Goal: Transaction & Acquisition: Purchase product/service

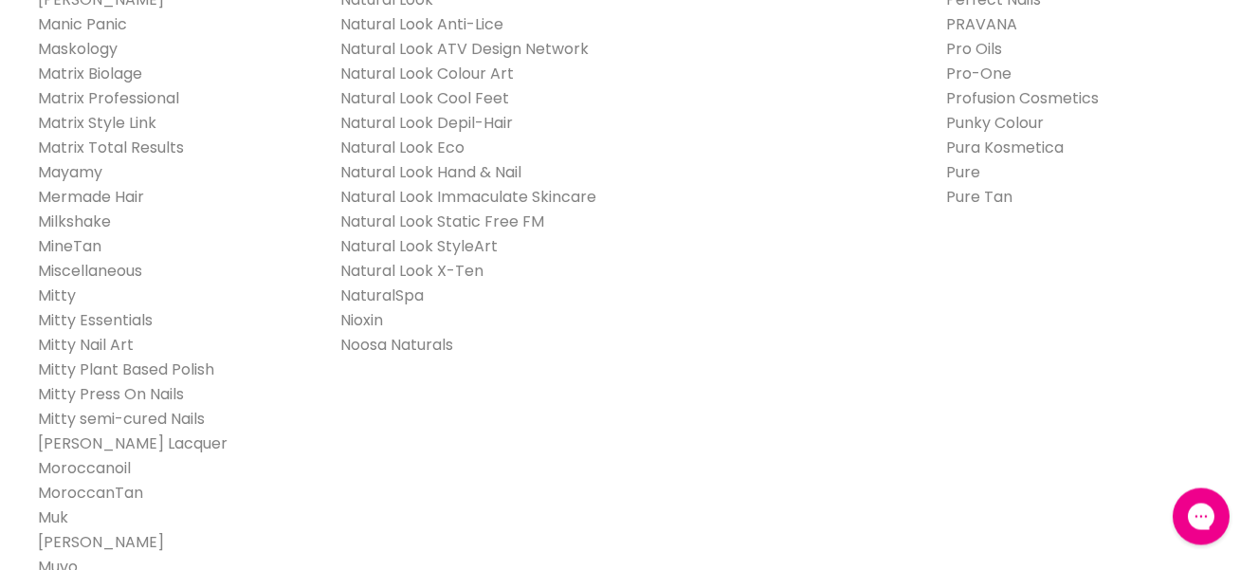
scroll to position [2417, 0]
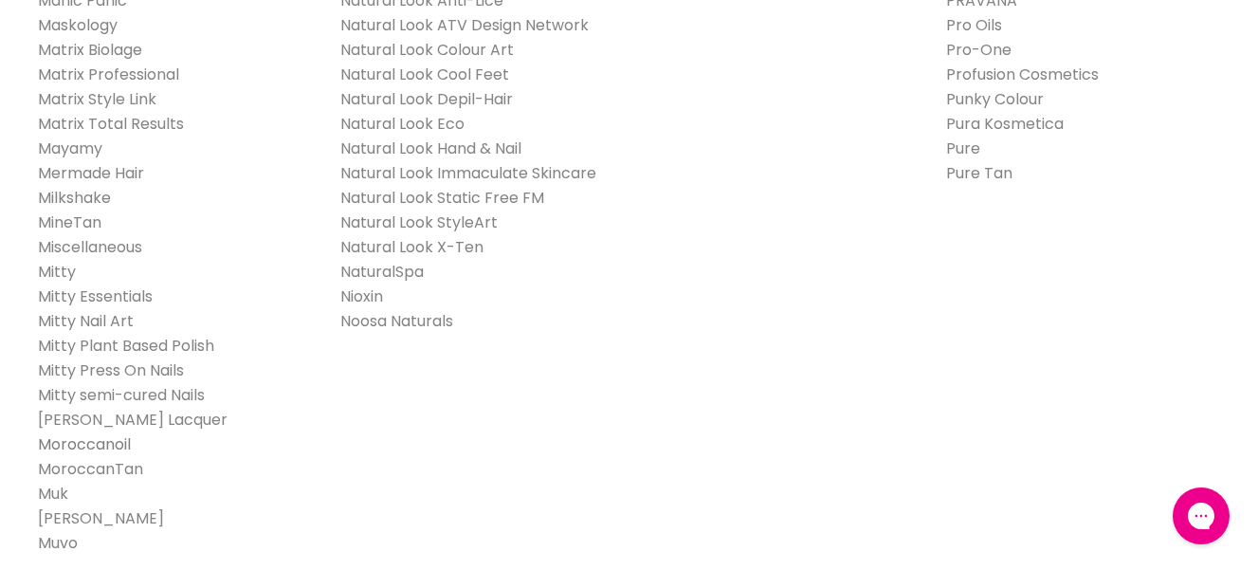
click at [61, 433] on link "Moroccanoil" at bounding box center [84, 444] width 93 height 22
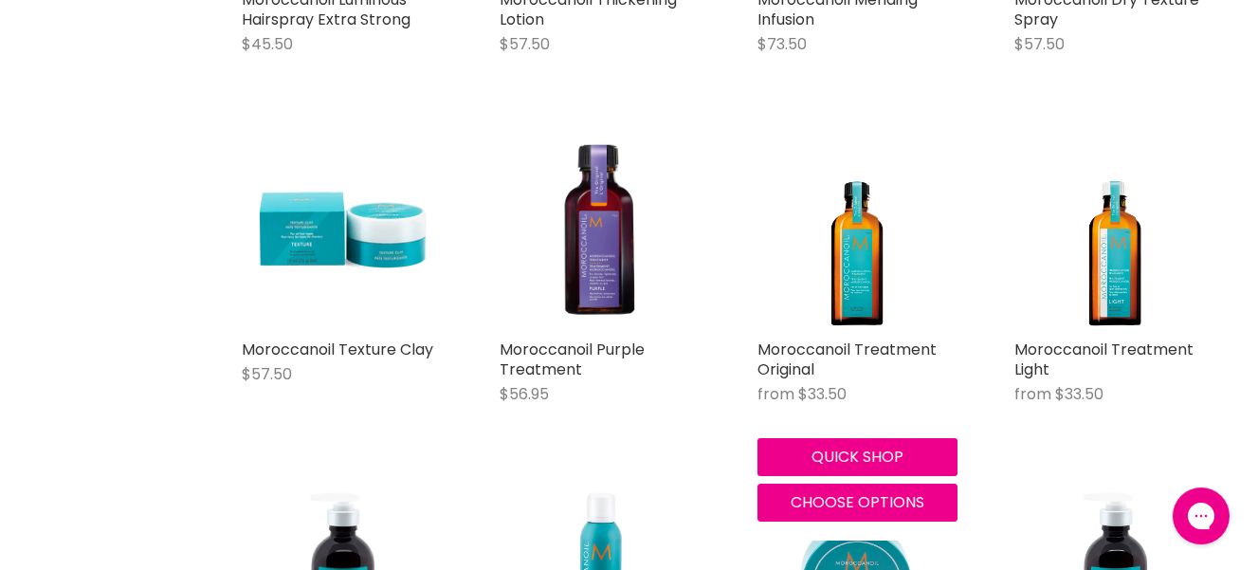
scroll to position [1353, 0]
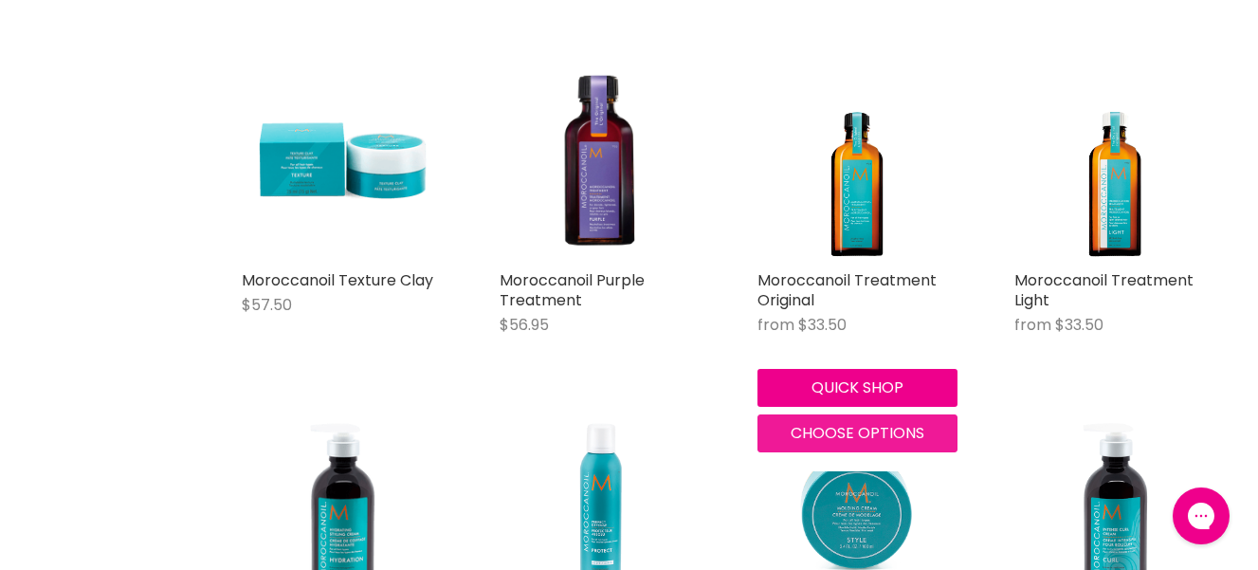
click at [826, 439] on span "Choose options" at bounding box center [857, 433] width 134 height 22
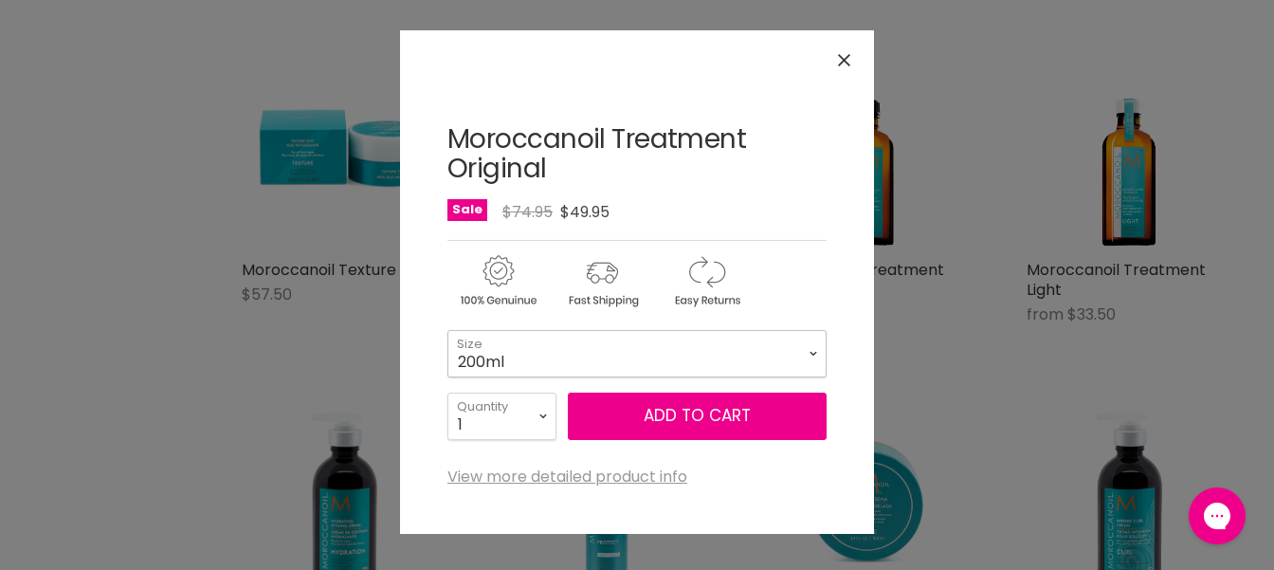
click option "200ml" at bounding box center [0, 0] width 0 height 0
select select "200ml"
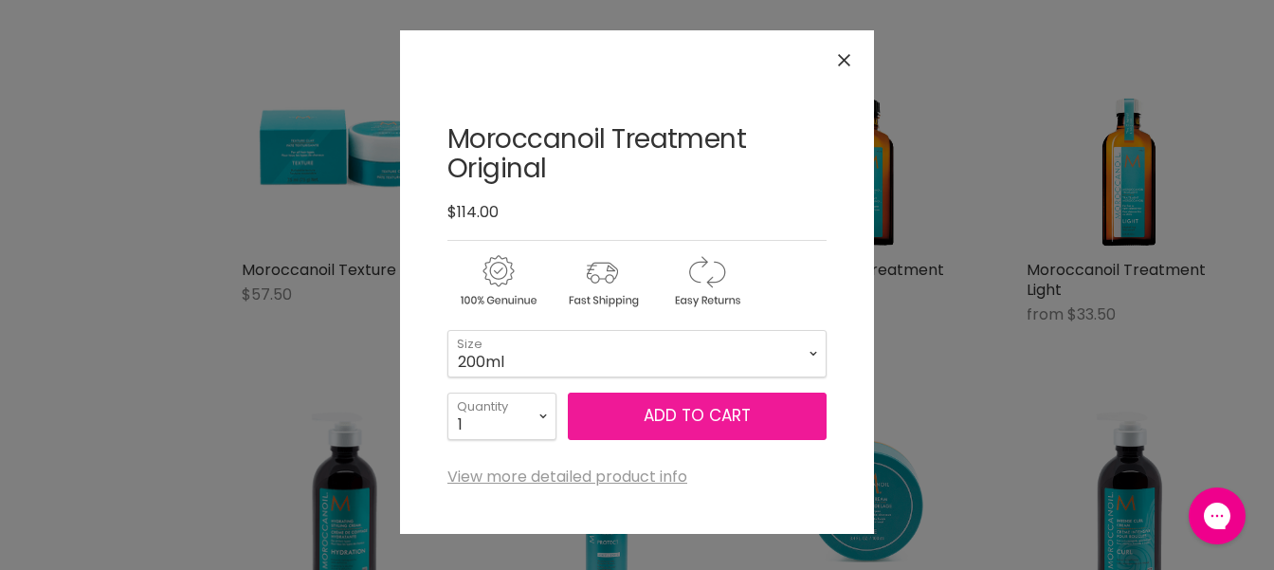
click at [660, 423] on button "Add to cart" at bounding box center [697, 415] width 259 height 47
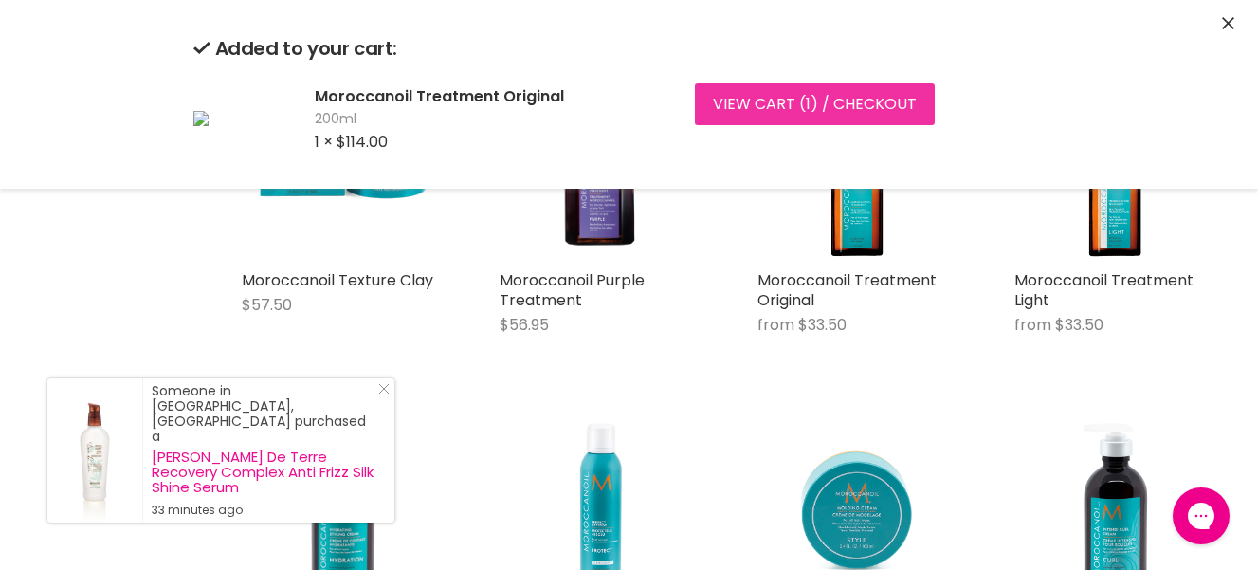
click at [745, 108] on link "View cart ( 1 ) / Checkout" at bounding box center [815, 104] width 240 height 42
